Goal: Navigation & Orientation: Understand site structure

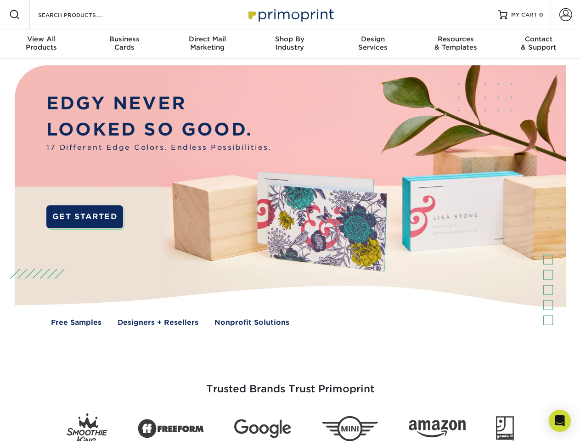
click at [290, 221] on img at bounding box center [290, 202] width 574 height 287
click at [15, 15] on span at bounding box center [14, 14] width 11 height 11
click at [566, 15] on span at bounding box center [566, 14] width 13 height 13
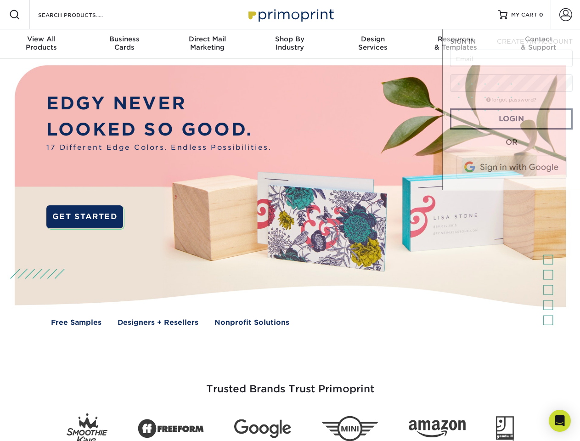
click at [41, 44] on div "View All Products" at bounding box center [41, 43] width 83 height 17
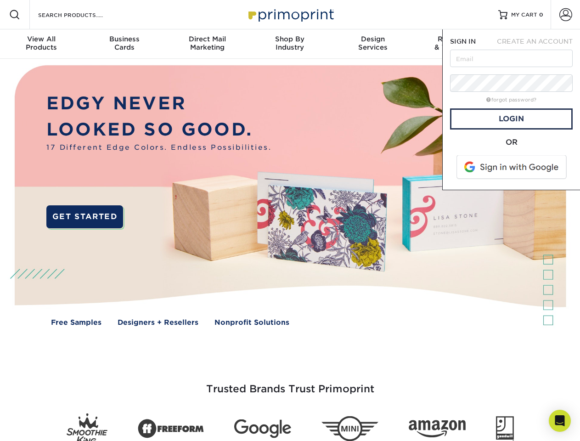
click at [124, 44] on div "Business Cards" at bounding box center [124, 43] width 83 height 17
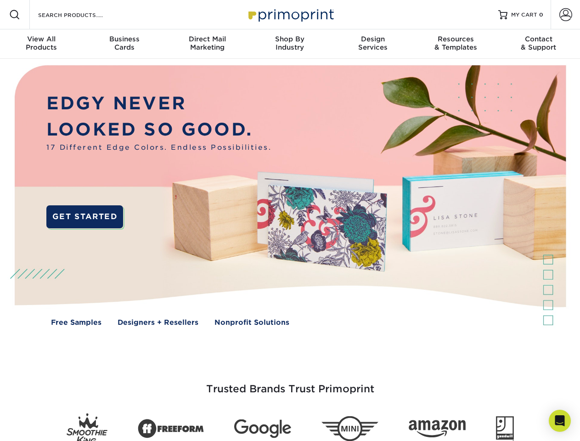
click at [207, 44] on div "Direct Mail Marketing" at bounding box center [207, 43] width 83 height 17
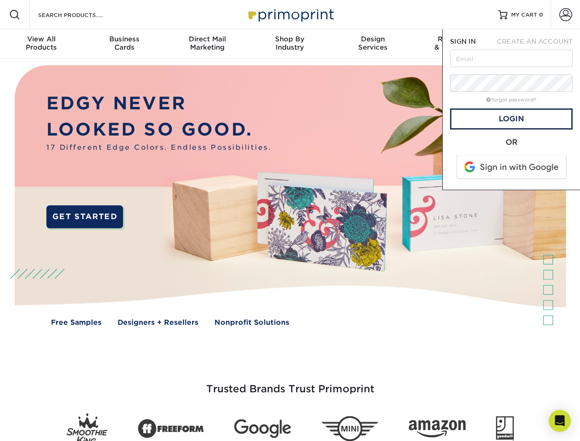
click at [290, 44] on div "Shop By Industry" at bounding box center [290, 43] width 83 height 17
click at [373, 44] on div "Design Services" at bounding box center [373, 43] width 83 height 17
click at [456, 44] on span "SIGN IN" at bounding box center [463, 41] width 26 height 7
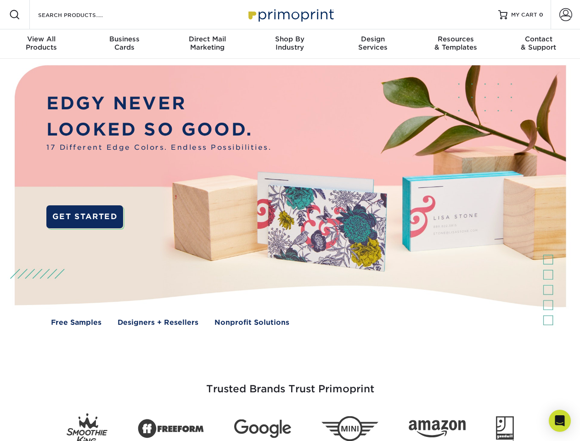
click at [539, 44] on div "Contact & Support" at bounding box center [539, 43] width 83 height 17
